Goal: Transaction & Acquisition: Book appointment/travel/reservation

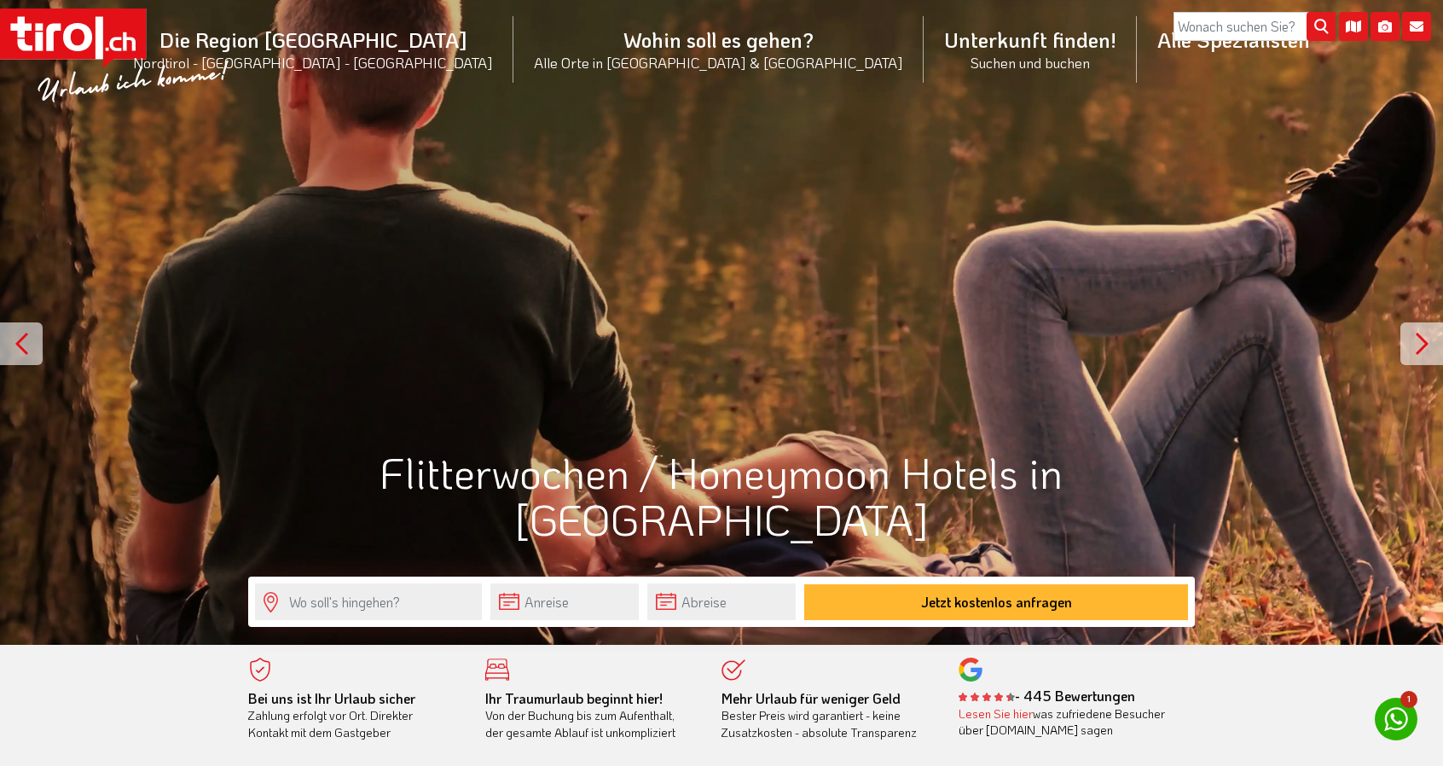
scroll to position [289, 0]
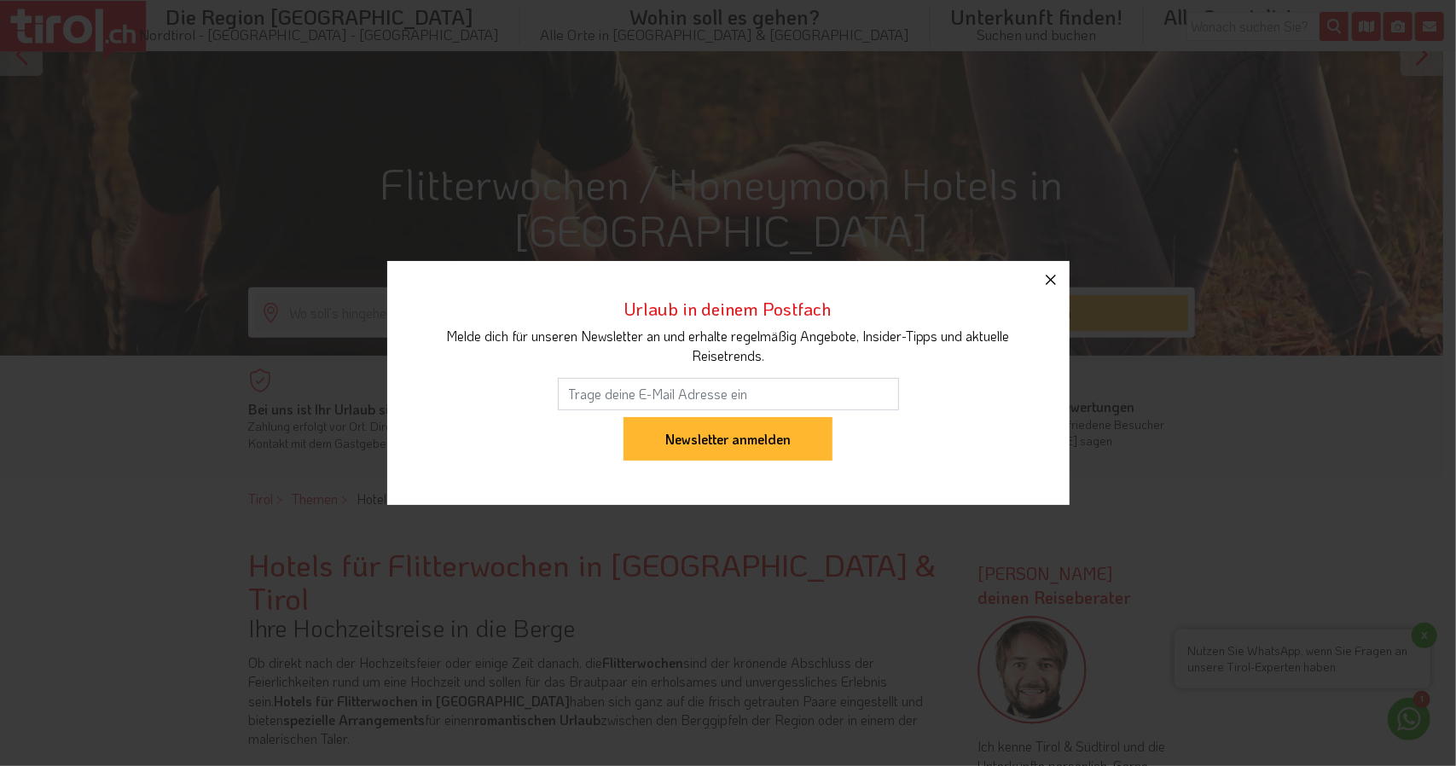
click at [1057, 281] on icon "button" at bounding box center [1050, 279] width 20 height 20
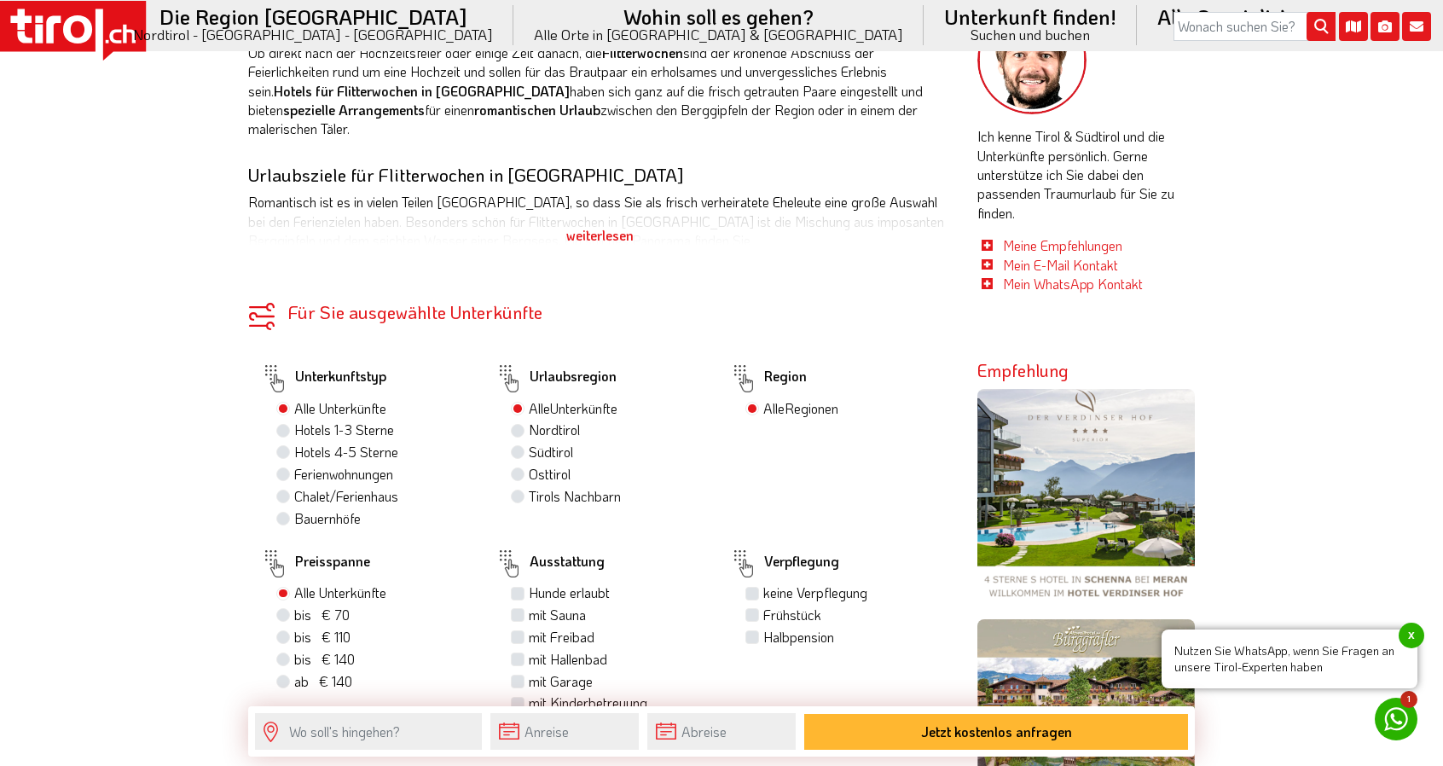
scroll to position [902, 0]
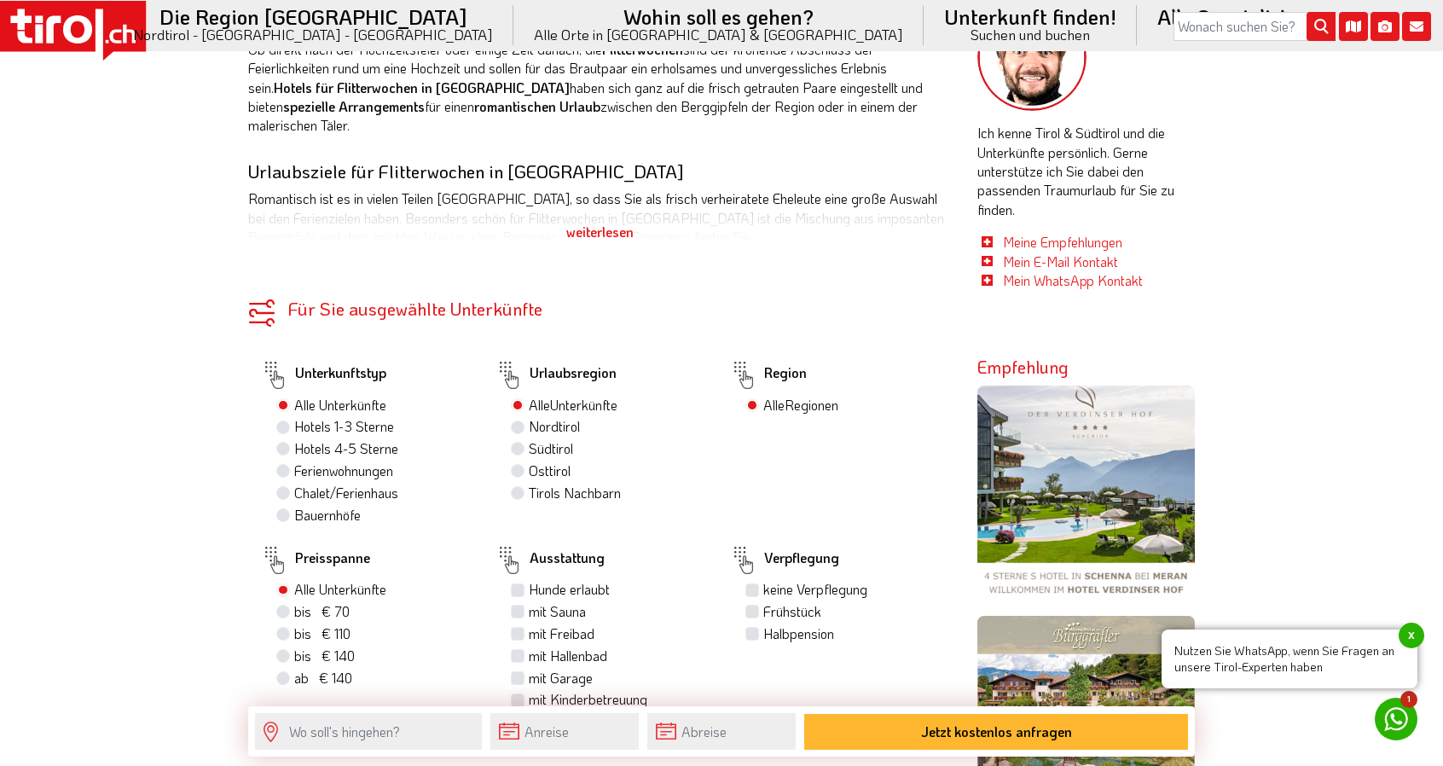
click at [294, 439] on label "Hotels 4-5 Sterne" at bounding box center [346, 448] width 104 height 19
click at [284, 443] on input "Hotels 4-5 Sterne" at bounding box center [285, 448] width 11 height 11
radio input "true"
click at [529, 439] on label "Südtirol 55" at bounding box center [559, 448] width 61 height 19
click at [522, 443] on input "Südtirol 55" at bounding box center [519, 448] width 11 height 11
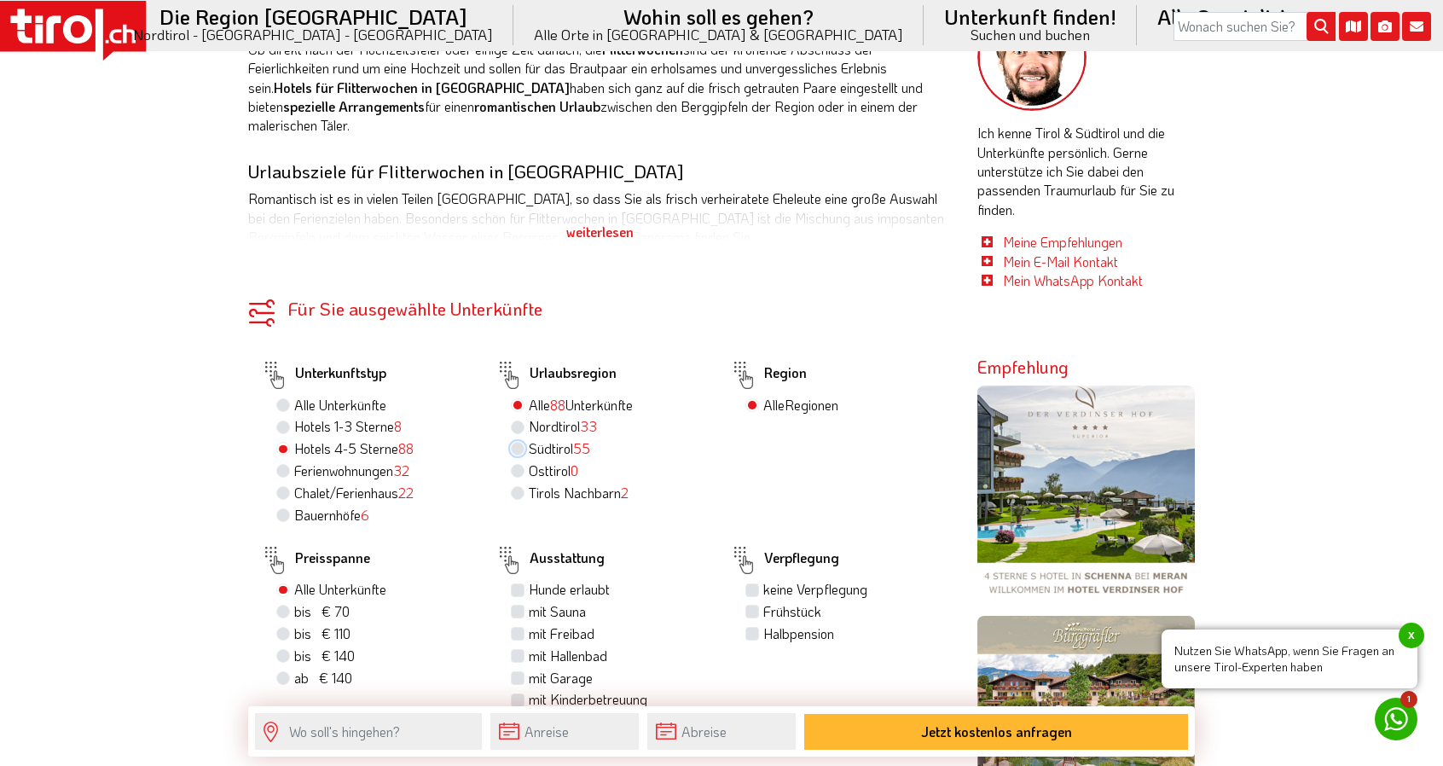
radio input "true"
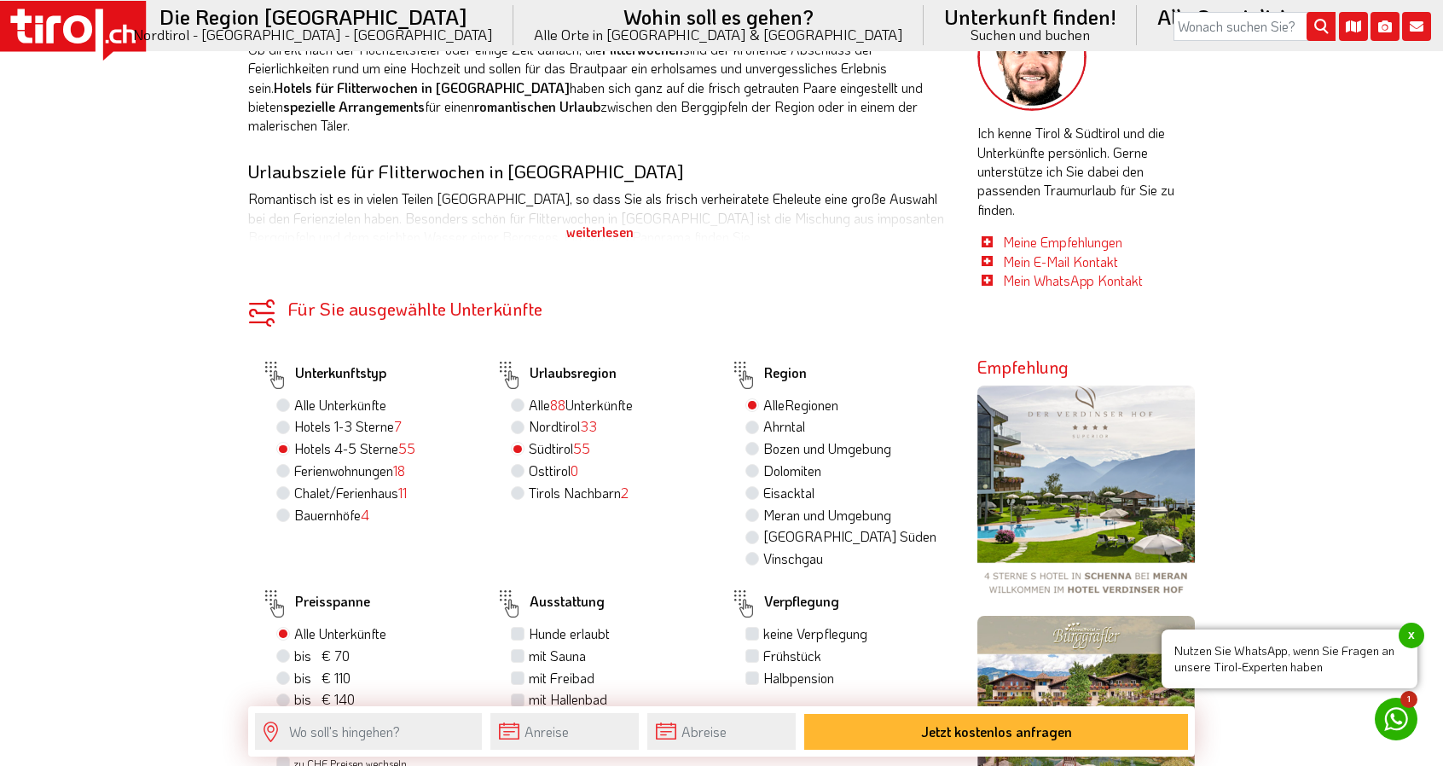
click at [529, 417] on label "Nordtirol 33" at bounding box center [563, 426] width 68 height 19
click at [514, 420] on input "Nordtirol 33" at bounding box center [519, 425] width 11 height 11
radio input "true"
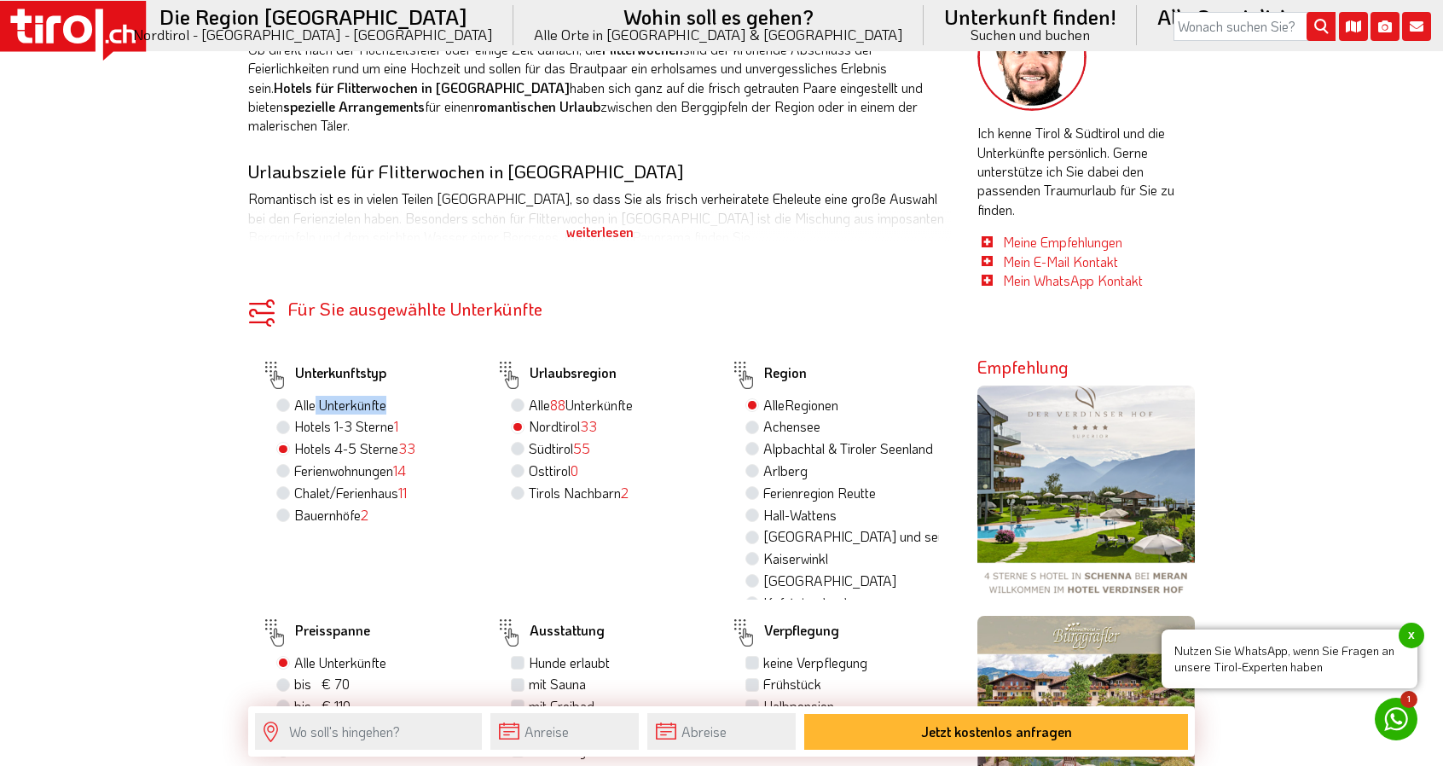
drag, startPoint x: 310, startPoint y: 368, endPoint x: 290, endPoint y: 394, distance: 32.9
click at [290, 394] on div "Unterkunftstyp Alle Unterkünfte Hotels 1-3 Sterne 1 Hotels 4-5 Sterne 33 Ferien…" at bounding box center [365, 478] width 234 height 244
click at [294, 417] on label "Hotels 1-3 Sterne 1" at bounding box center [346, 426] width 104 height 19
click at [280, 420] on input "Hotels 1-3 Sterne 1" at bounding box center [285, 425] width 11 height 11
radio input "true"
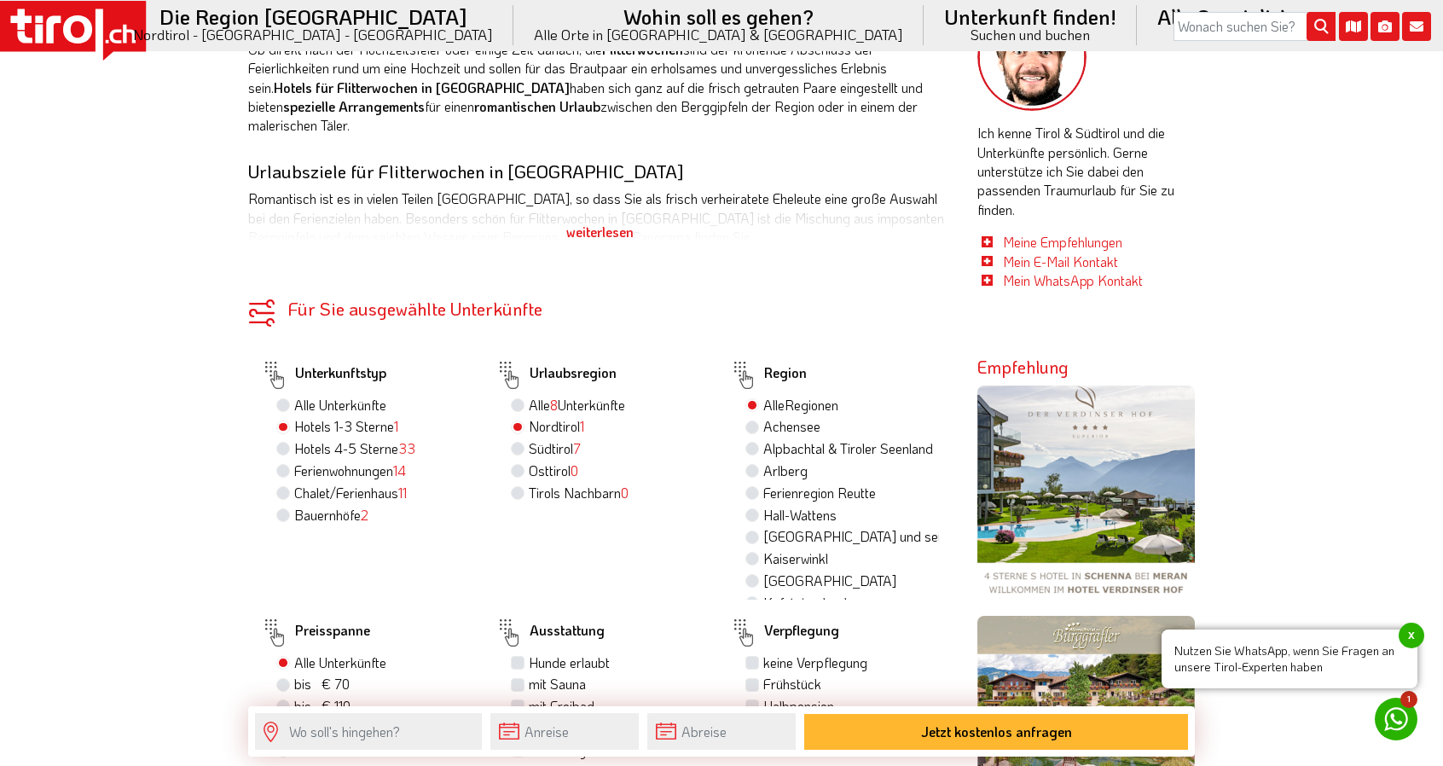
click at [294, 396] on label "Alle Unterkünfte" at bounding box center [340, 405] width 92 height 19
click at [281, 399] on input "Alle Unterkünfte" at bounding box center [285, 404] width 11 height 11
radio input "true"
click at [285, 438] on div "Hotels 4-5 Sterne 33" at bounding box center [373, 449] width 194 height 22
click at [294, 439] on label "Hotels 4-5 Sterne 33" at bounding box center [354, 448] width 121 height 19
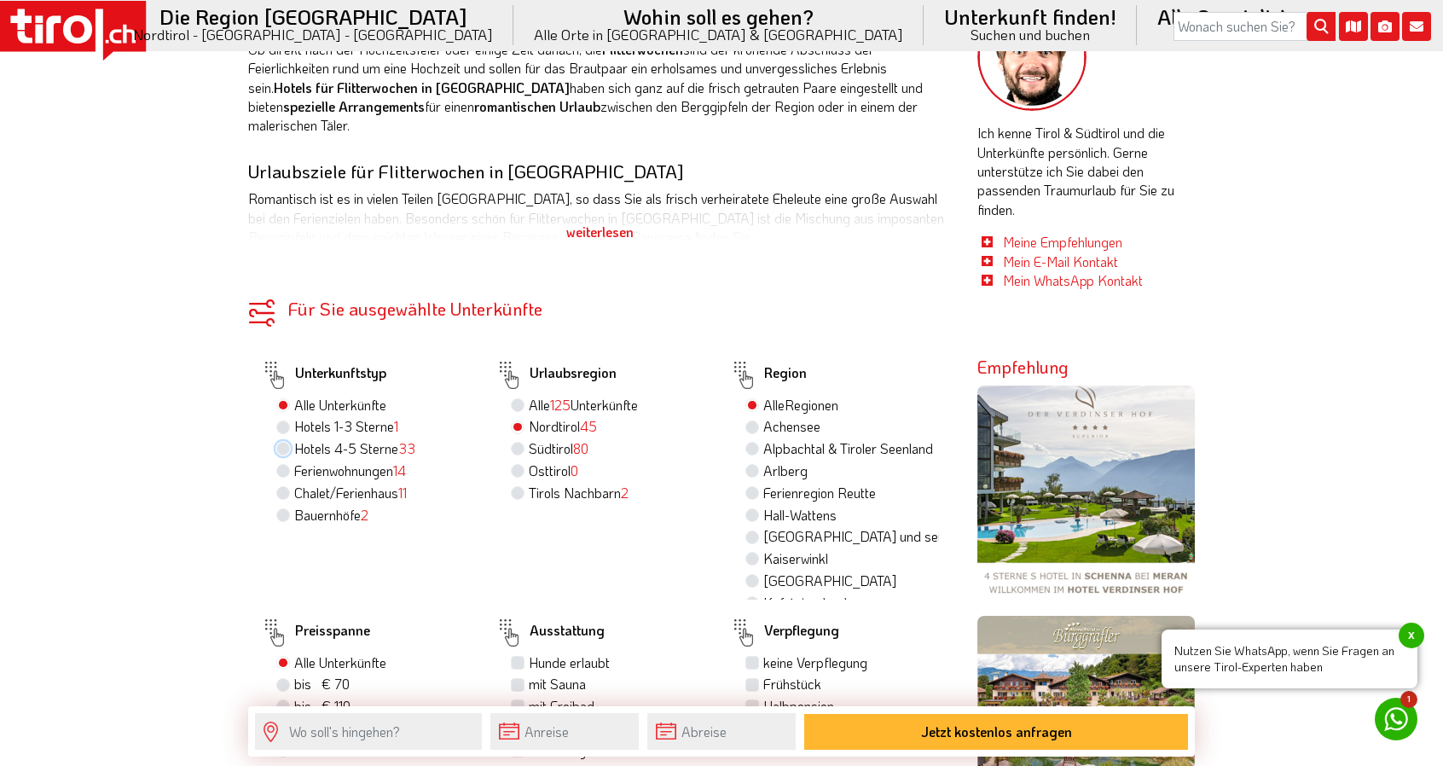
click at [283, 443] on input "Hotels 4-5 Sterne 33" at bounding box center [285, 448] width 11 height 11
radio input "true"
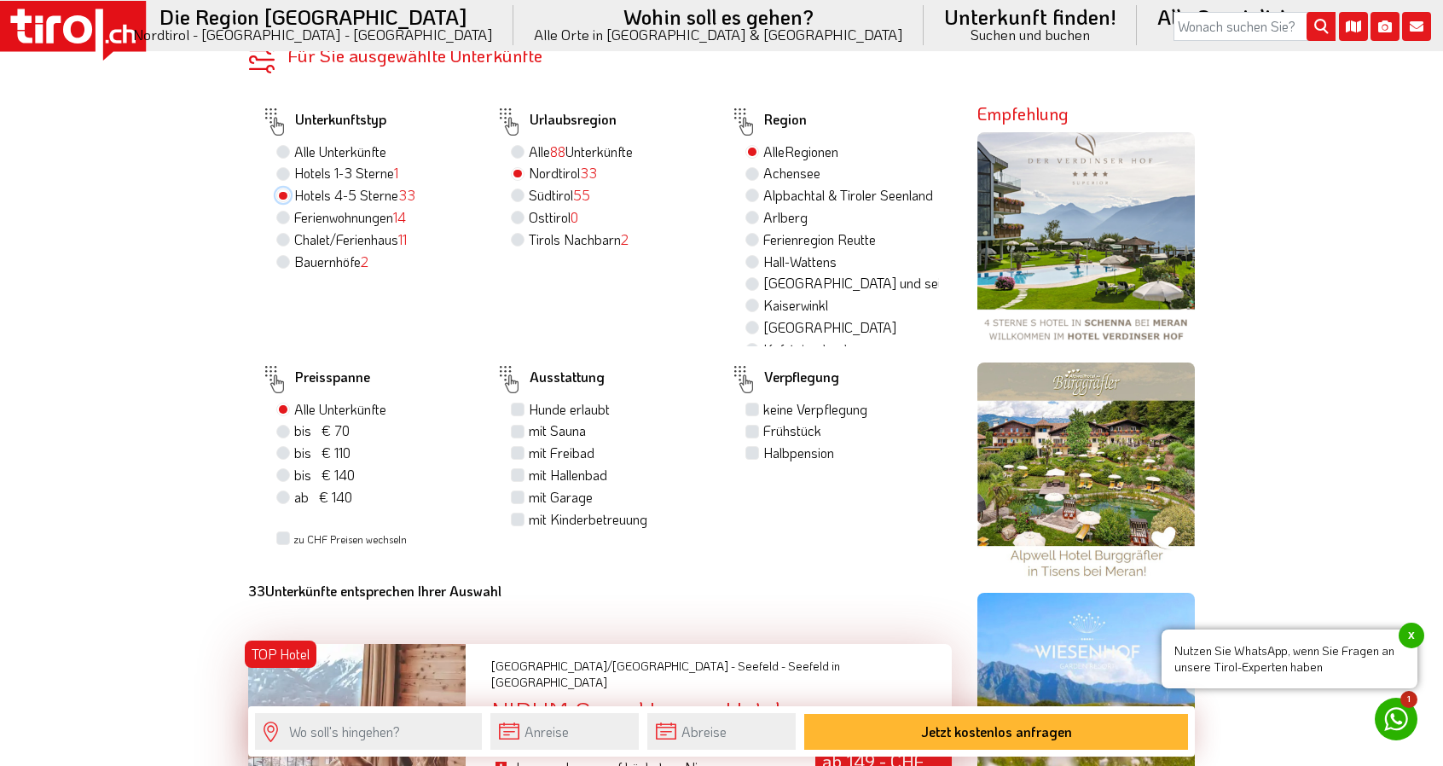
scroll to position [1155, 0]
click at [763, 444] on label "Halbpension" at bounding box center [798, 453] width 71 height 19
click at [752, 448] on input "Halbpension" at bounding box center [754, 453] width 11 height 11
checkbox input "true"
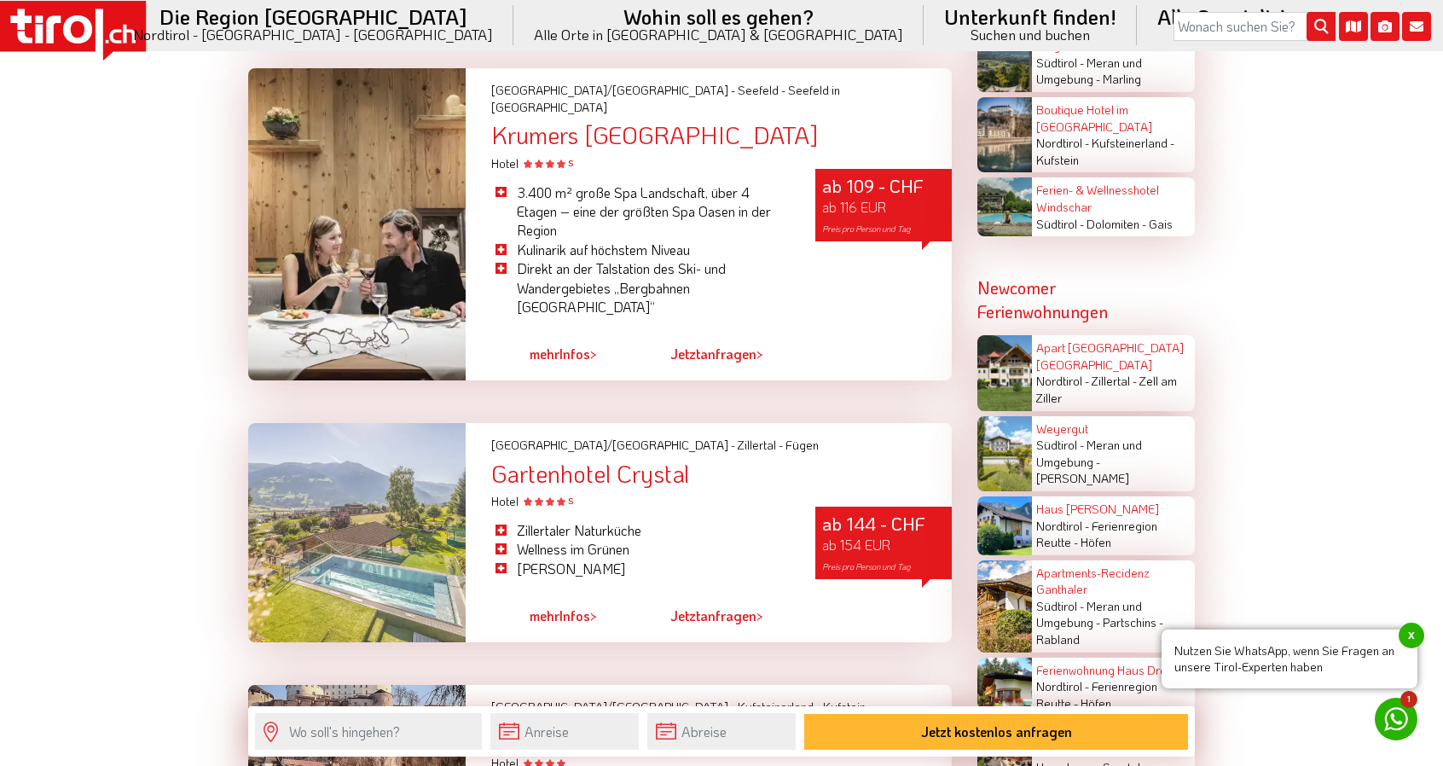
scroll to position [3457, 0]
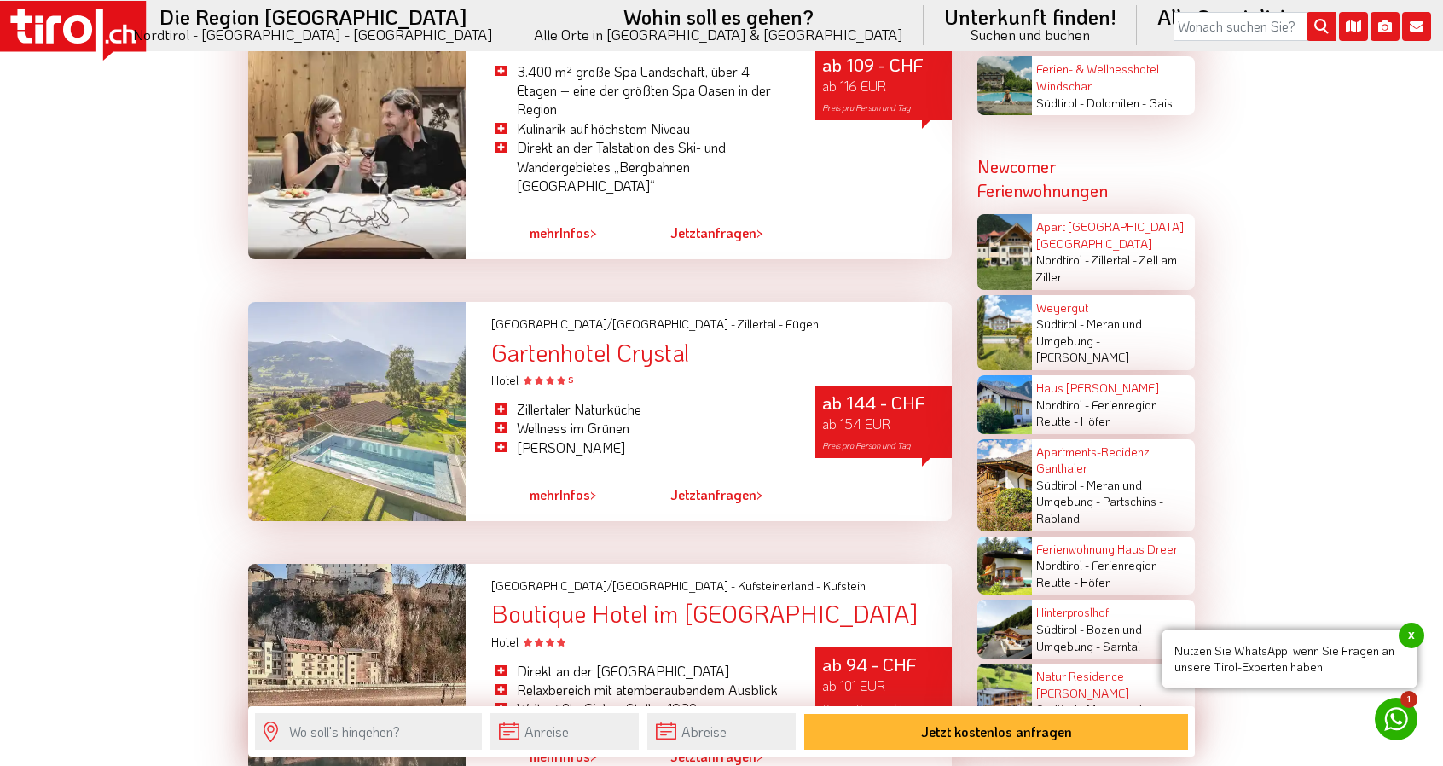
click at [554, 475] on link "mehr Infos >" at bounding box center [563, 494] width 67 height 39
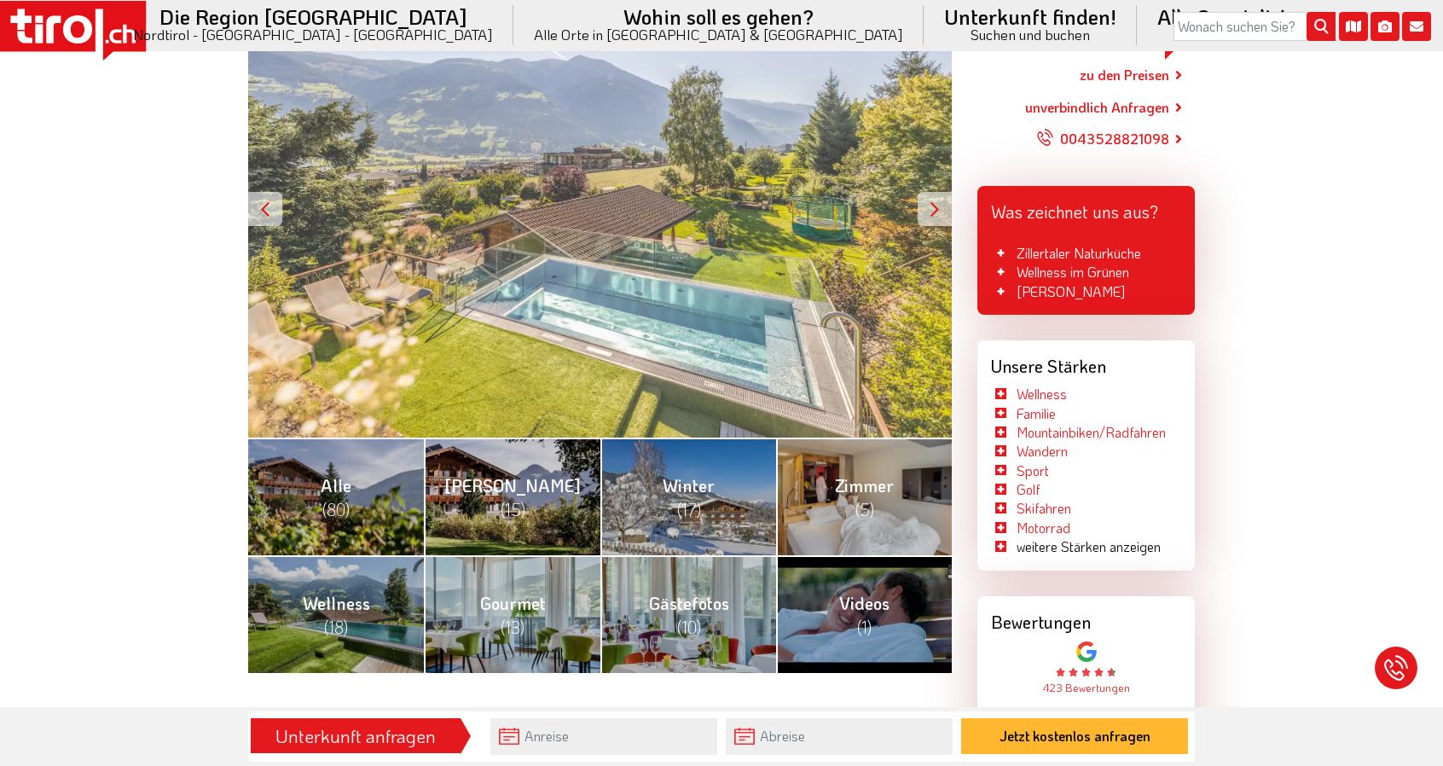
scroll to position [349, 0]
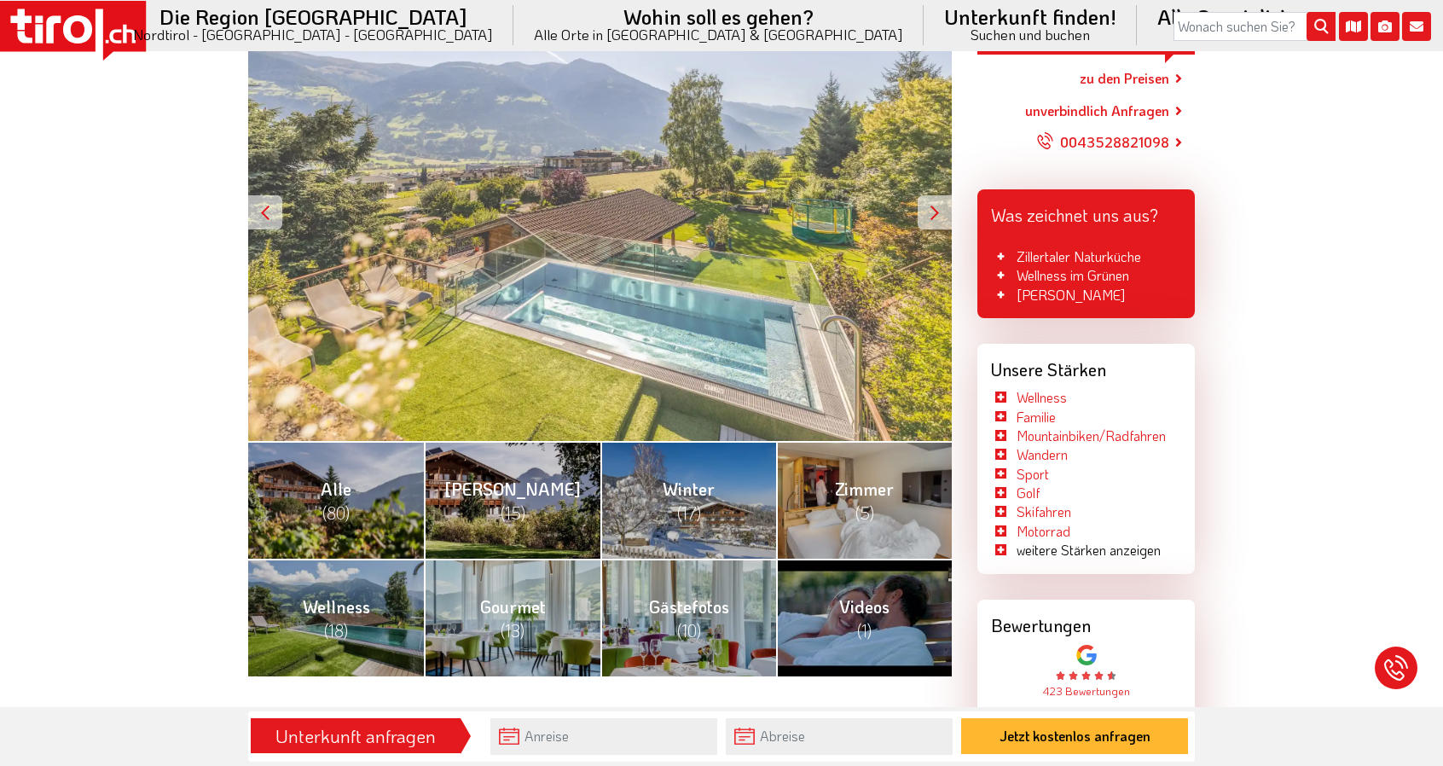
click at [941, 214] on div at bounding box center [935, 212] width 34 height 34
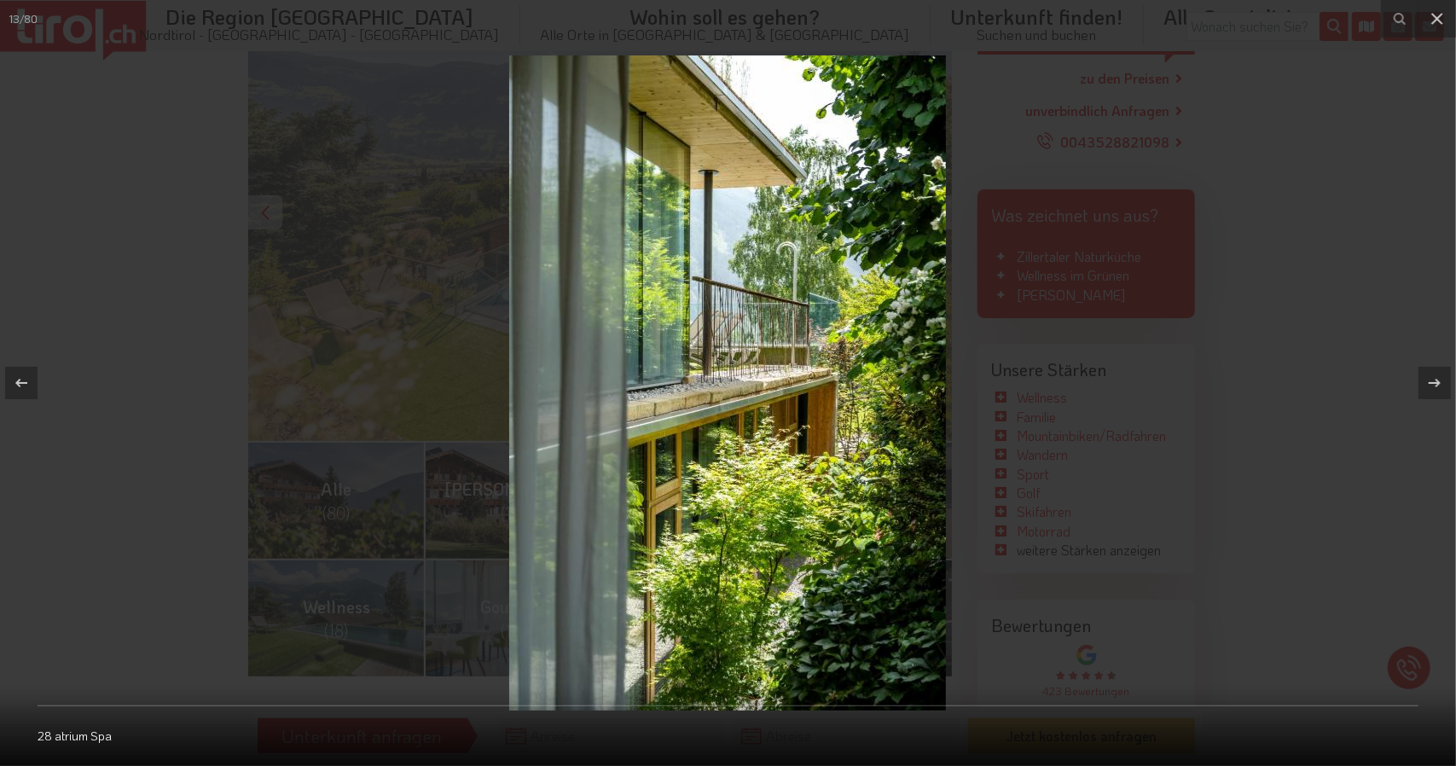
click at [1350, 134] on div at bounding box center [728, 383] width 1456 height 766
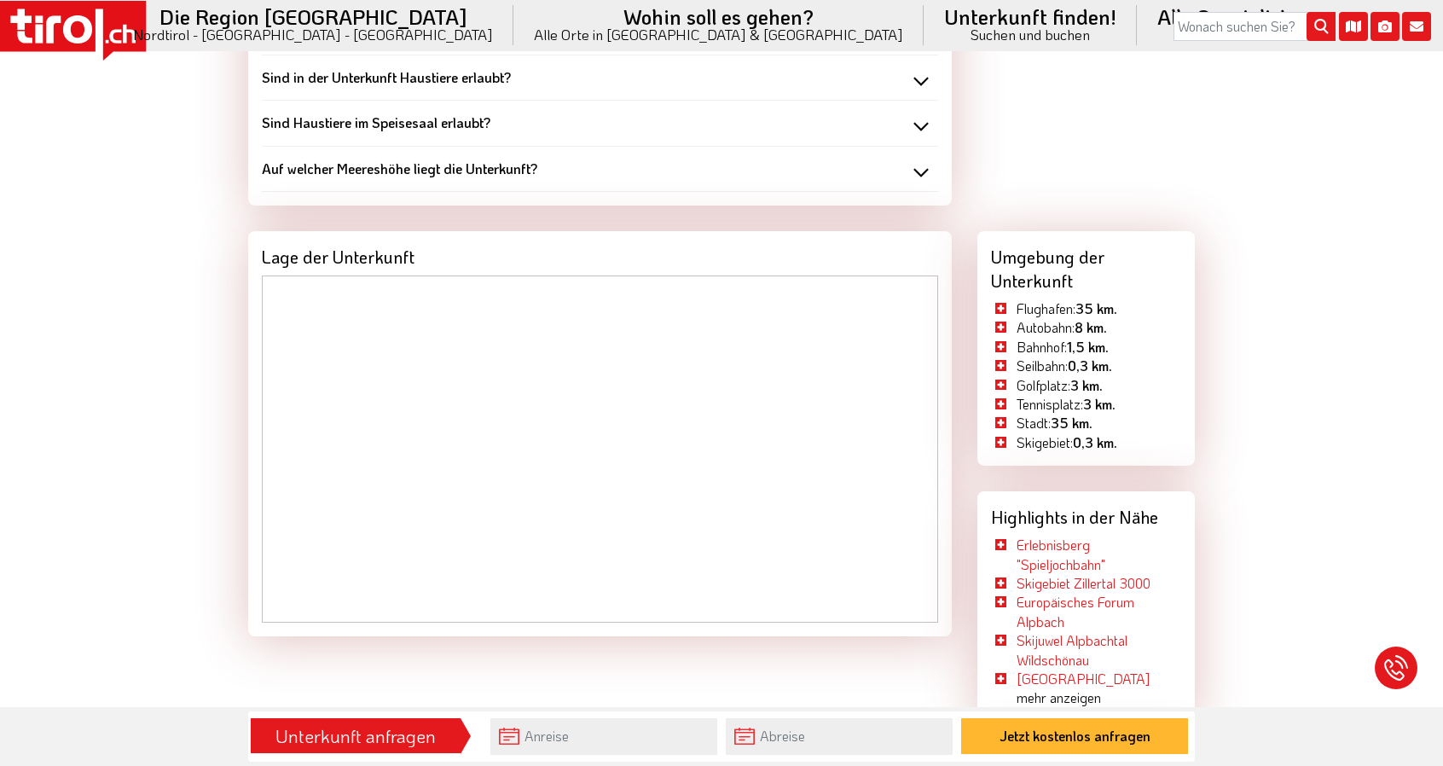
scroll to position [2157, 0]
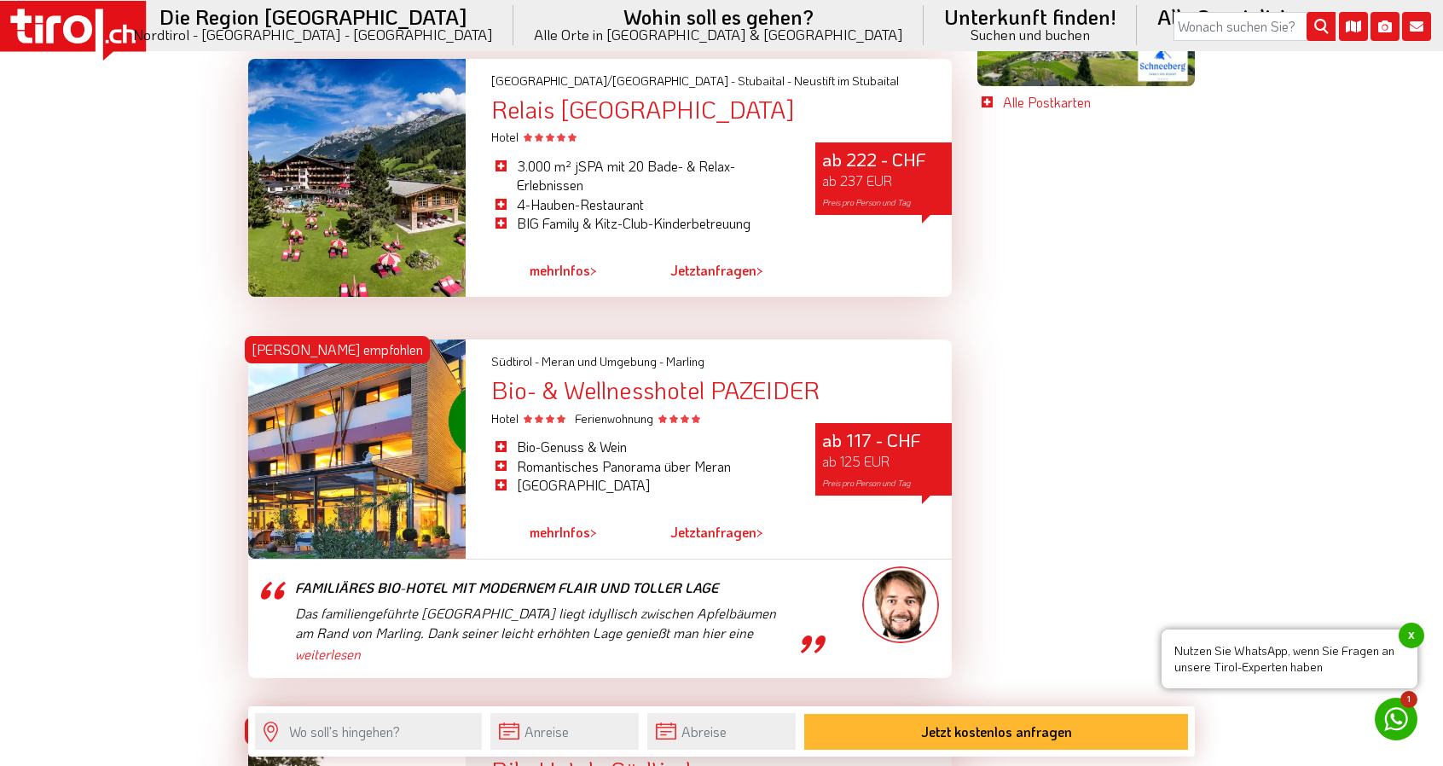
scroll to position [3680, 0]
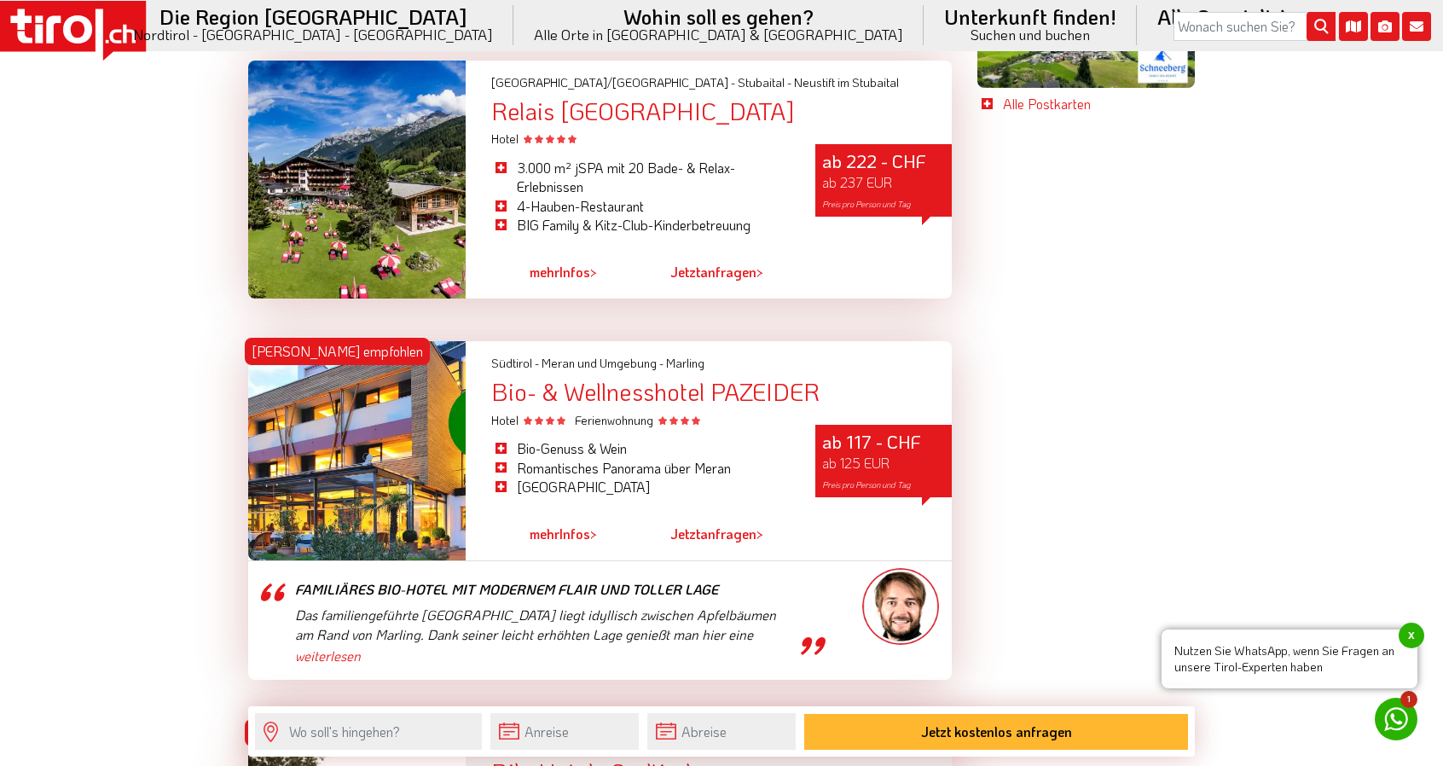
click at [572, 514] on link "mehr Infos >" at bounding box center [563, 533] width 67 height 39
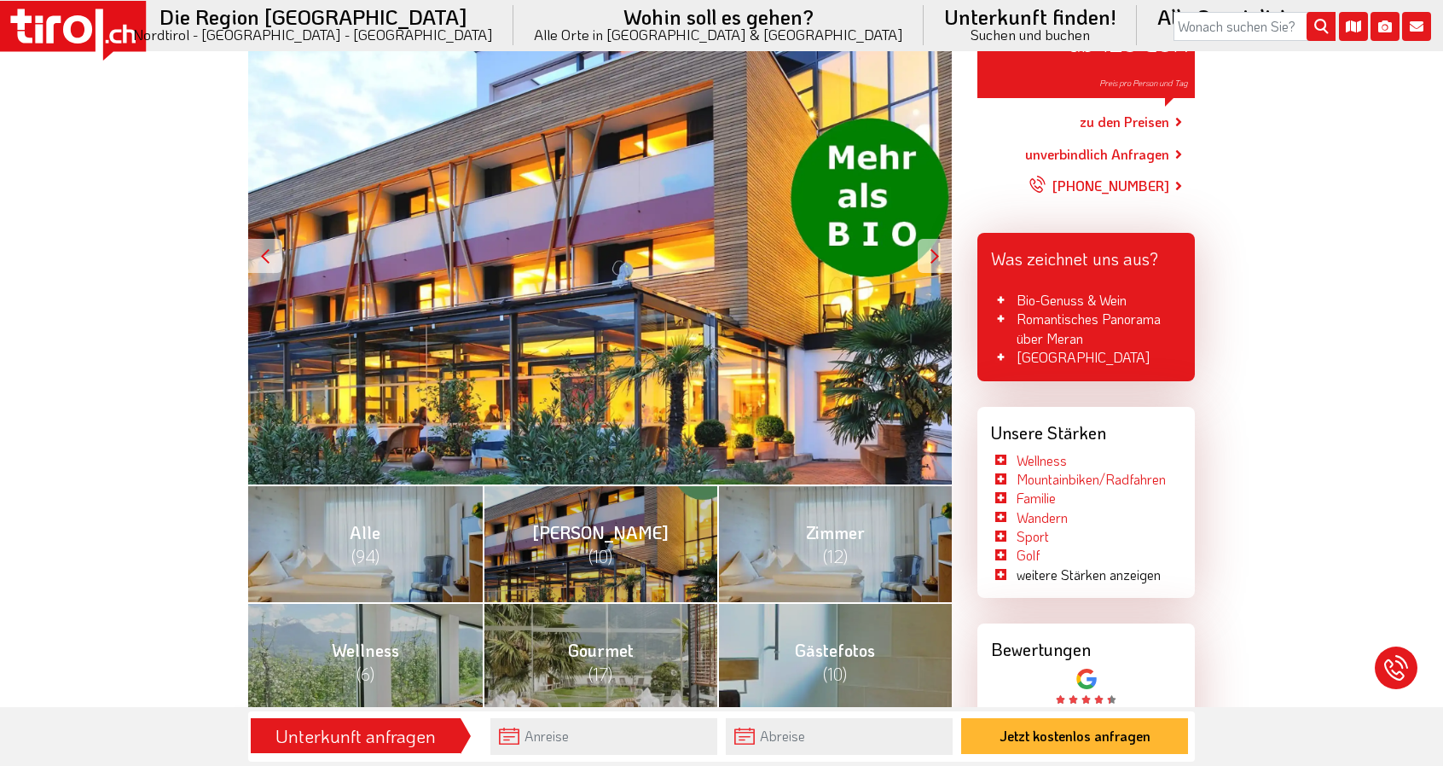
scroll to position [53, 0]
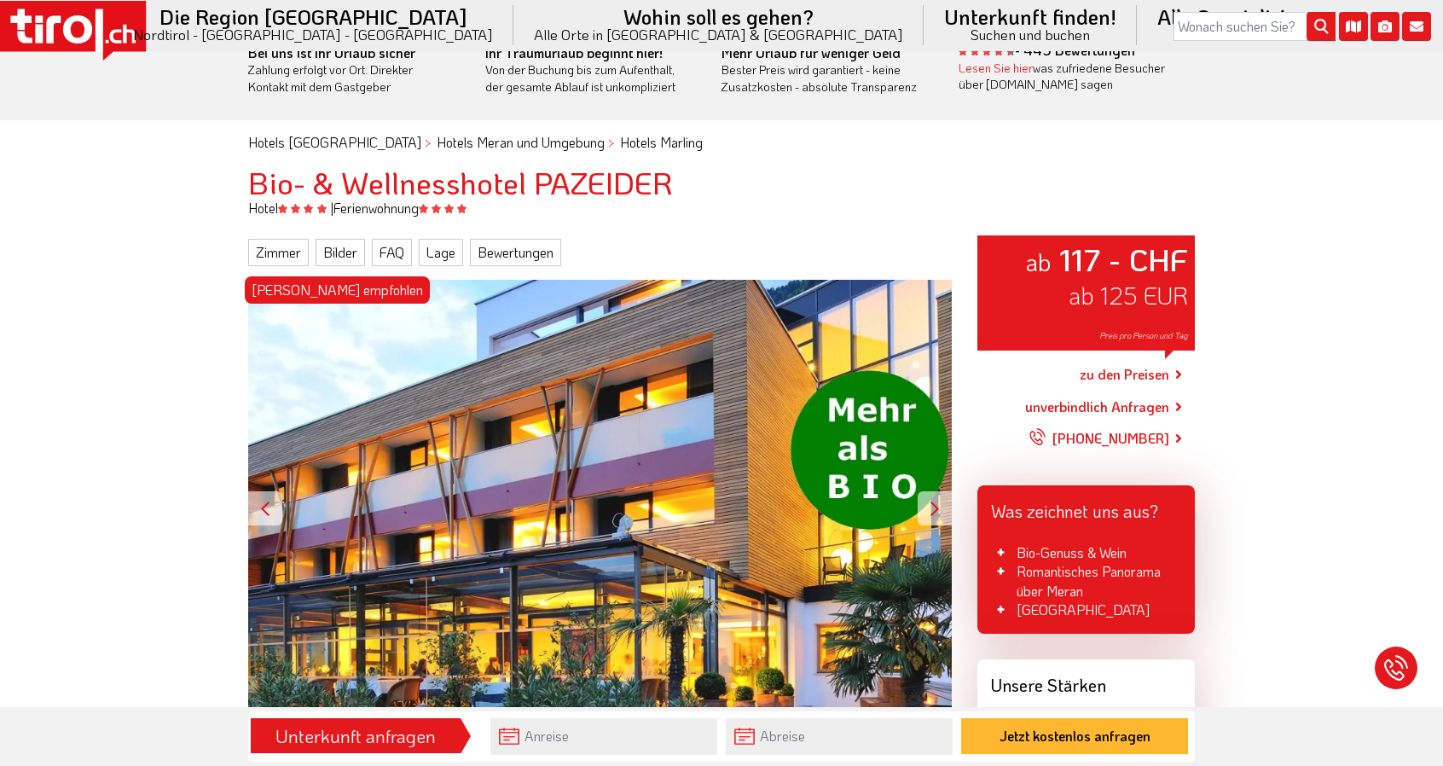
click at [1125, 374] on link "zu den Preisen" at bounding box center [1125, 375] width 90 height 43
